Goal: Information Seeking & Learning: Find specific fact

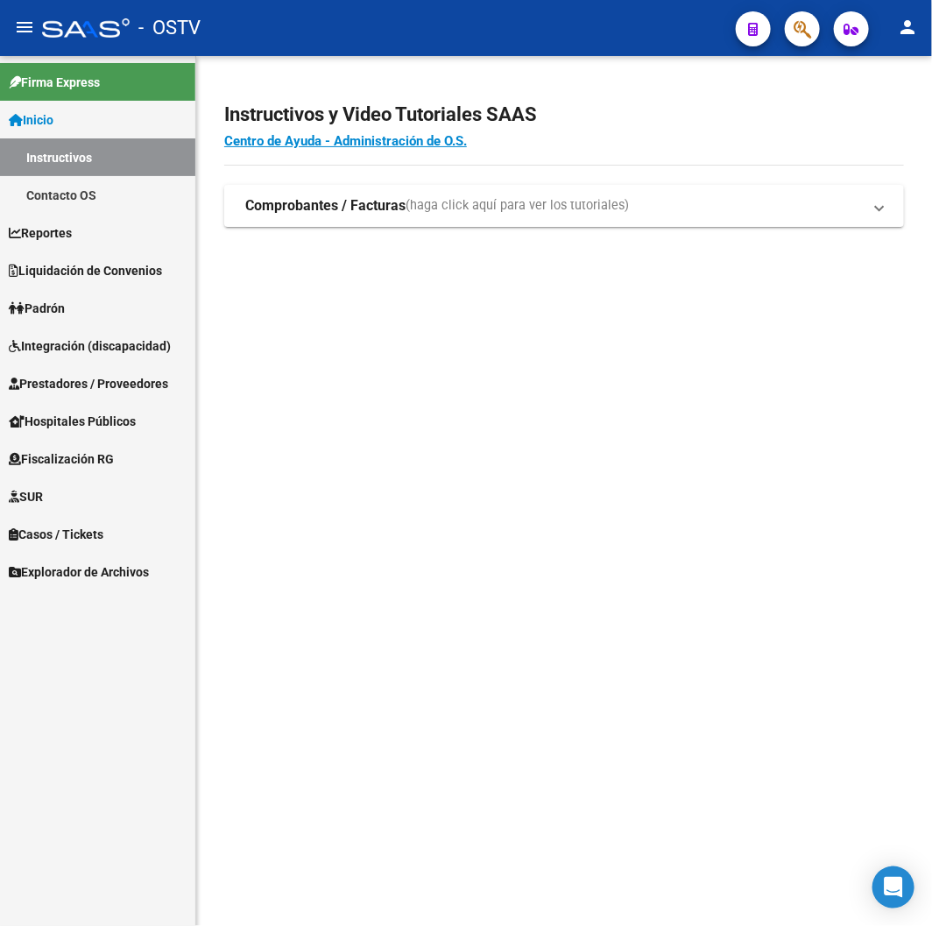
click at [815, 27] on button "button" at bounding box center [802, 28] width 35 height 35
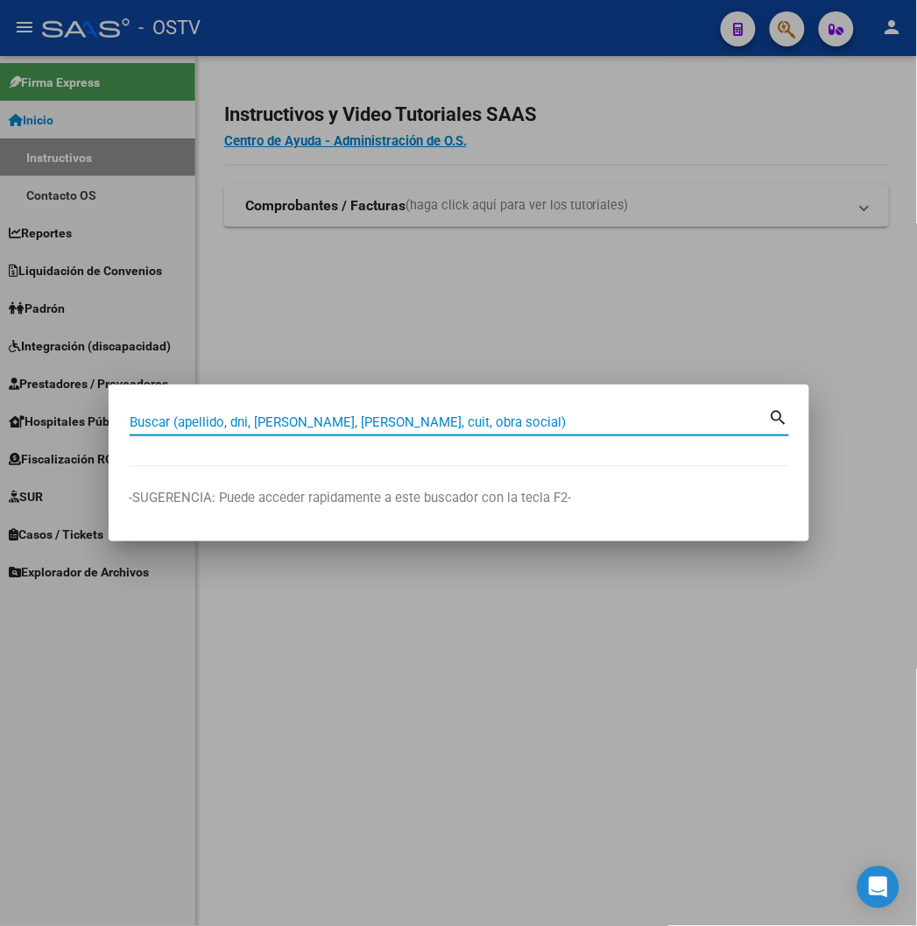
paste input "28640021"
type input "28640021"
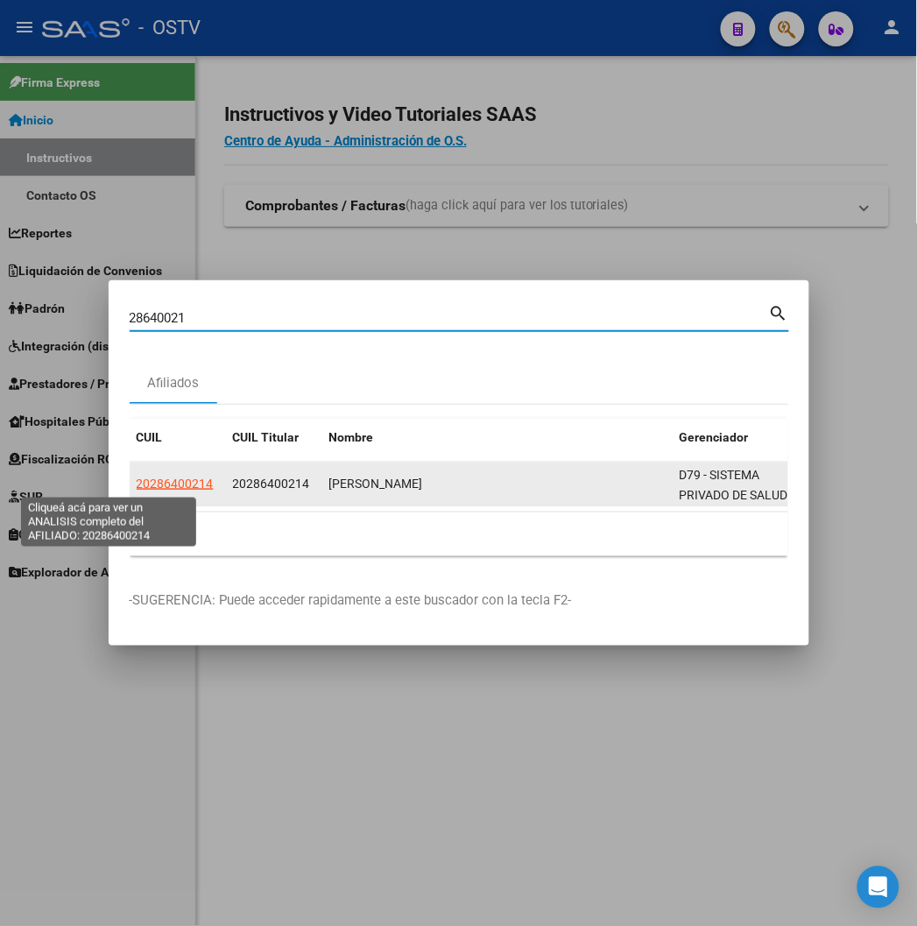
click at [137, 486] on span "20286400214" at bounding box center [175, 483] width 77 height 14
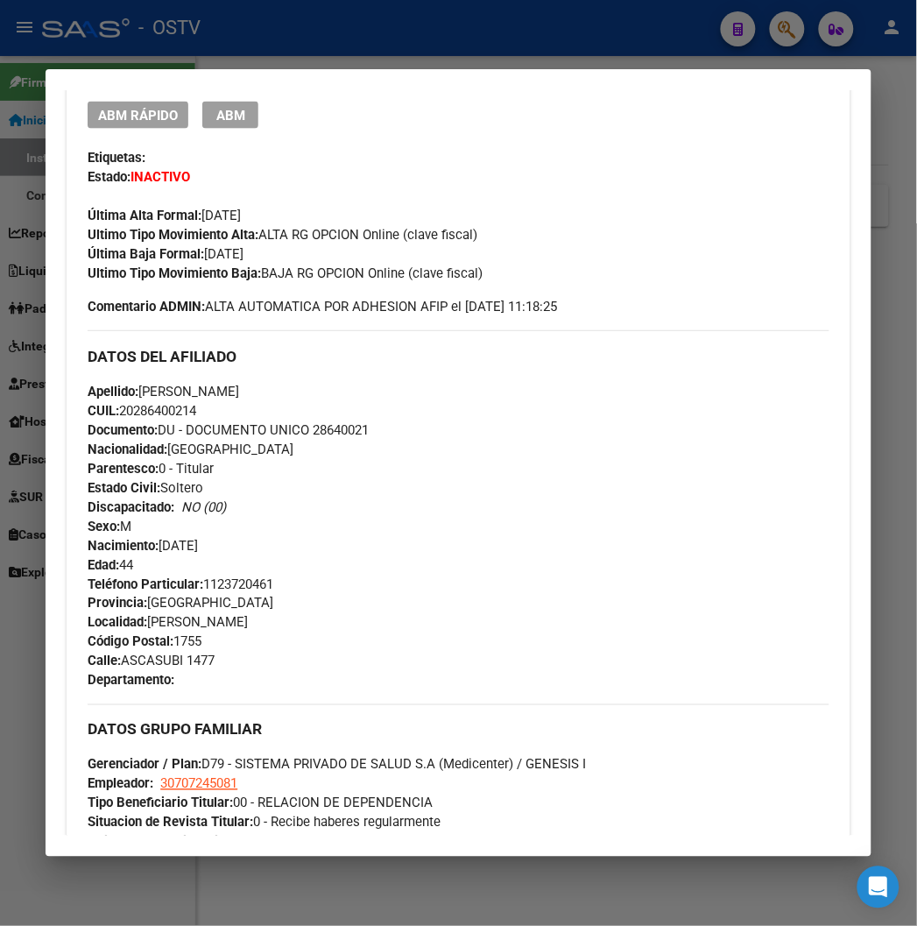
scroll to position [158, 0]
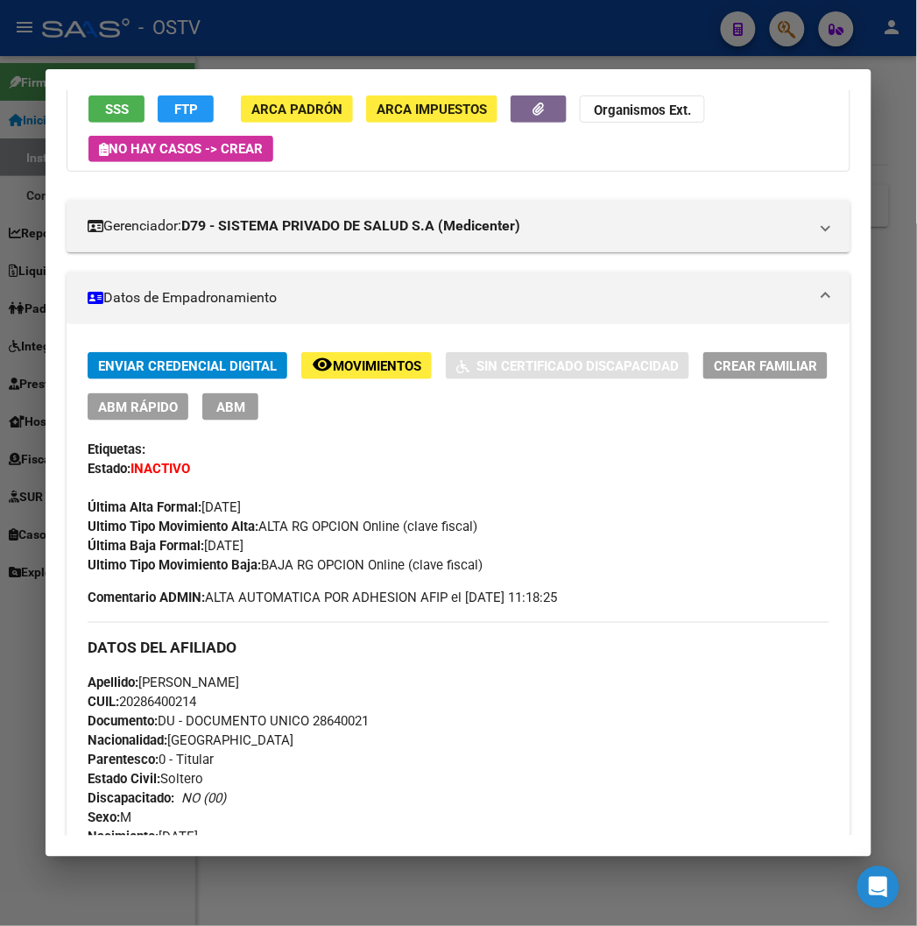
click at [105, 114] on span "SSS" at bounding box center [117, 110] width 24 height 16
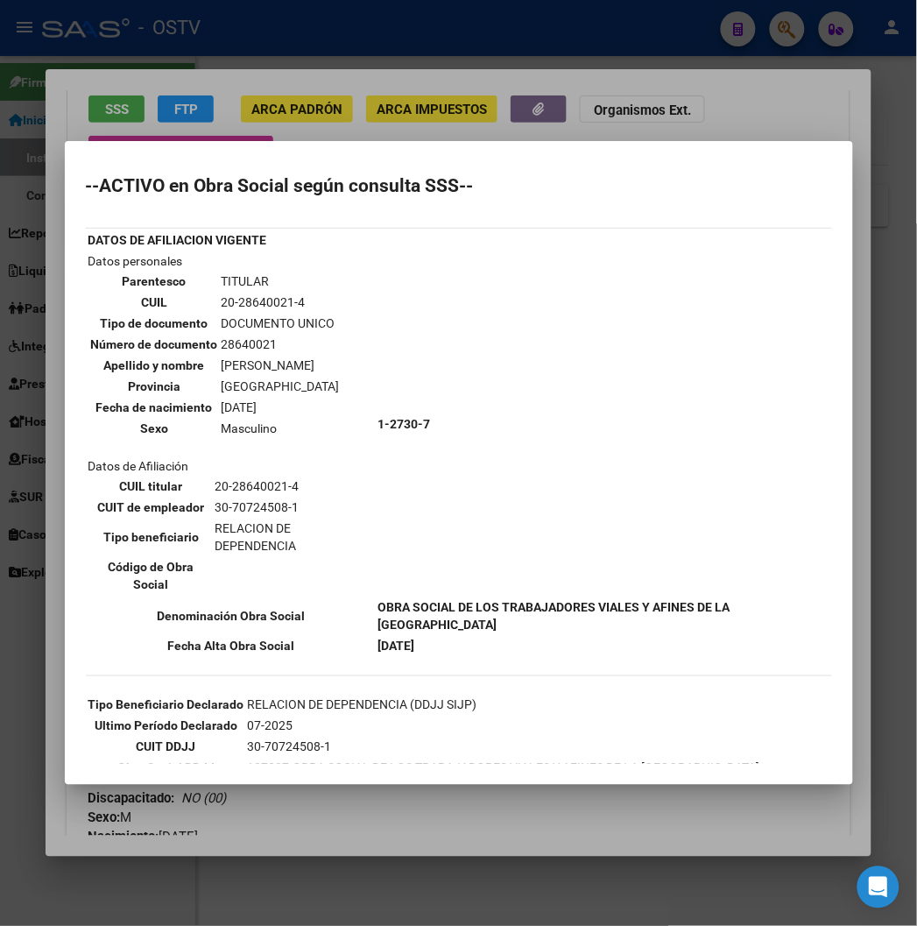
click at [508, 115] on div at bounding box center [458, 463] width 917 height 926
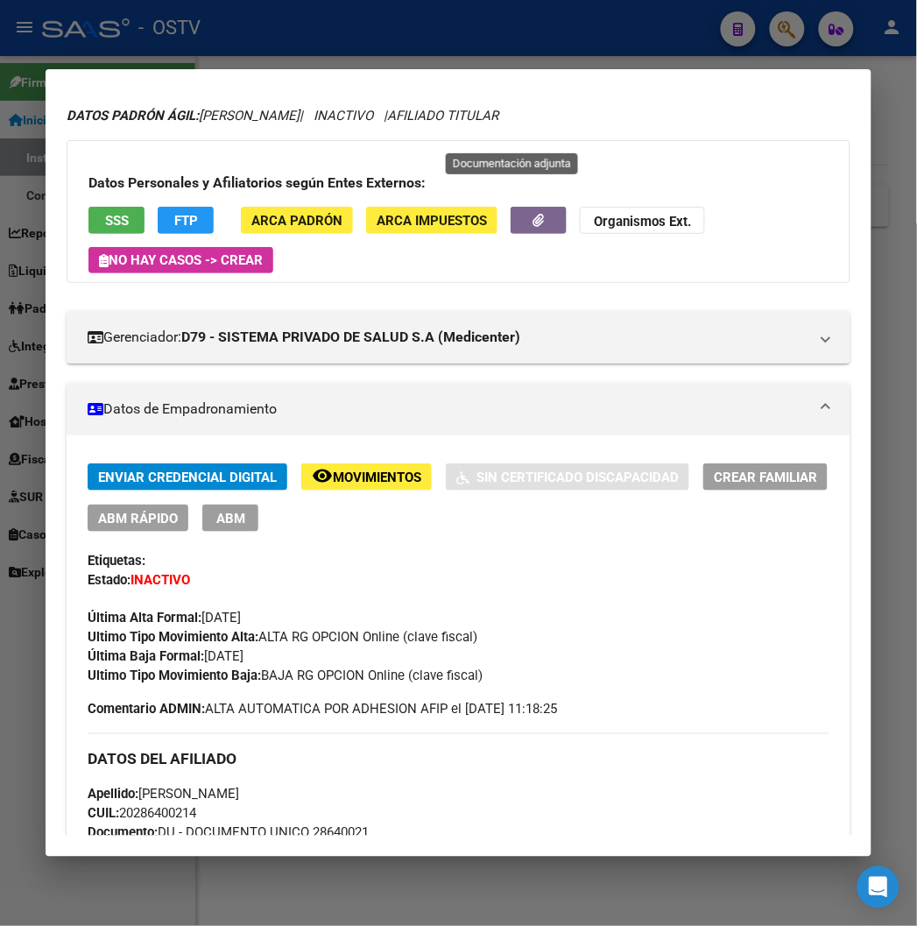
scroll to position [0, 0]
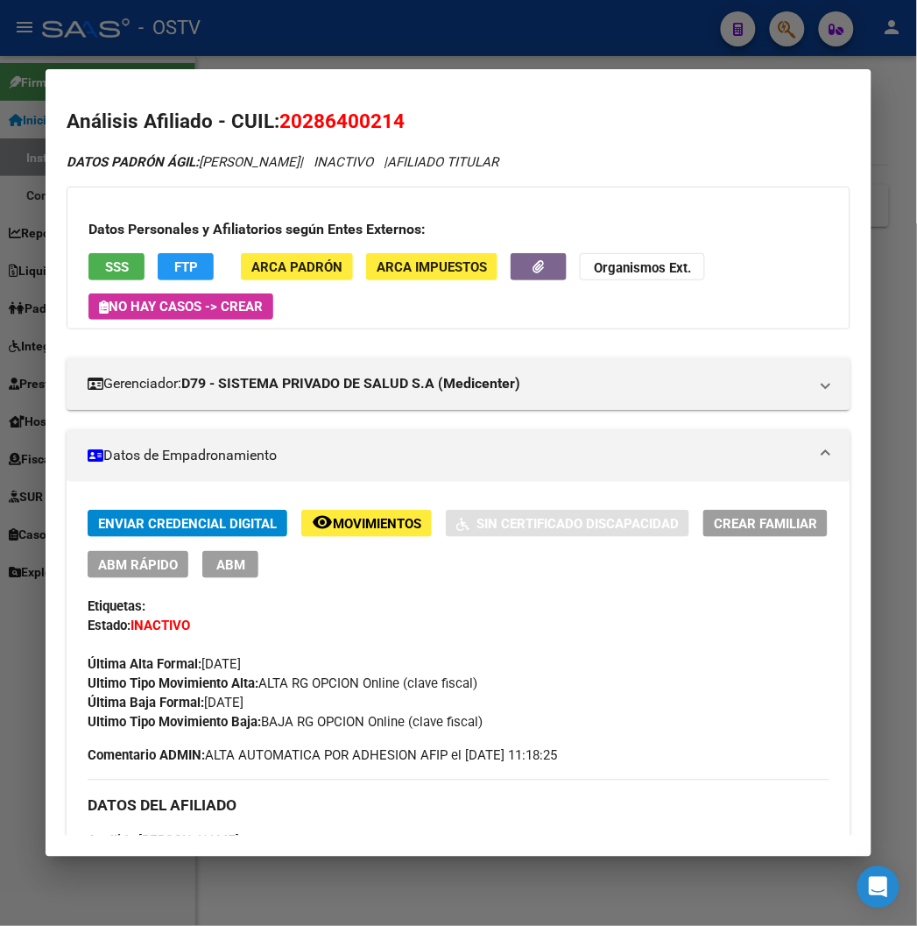
click at [302, 108] on h2 "Análisis Afiliado - CUIL: 20286400214" at bounding box center [458, 122] width 783 height 30
copy span "20286400214"
